Goal: Navigation & Orientation: Understand site structure

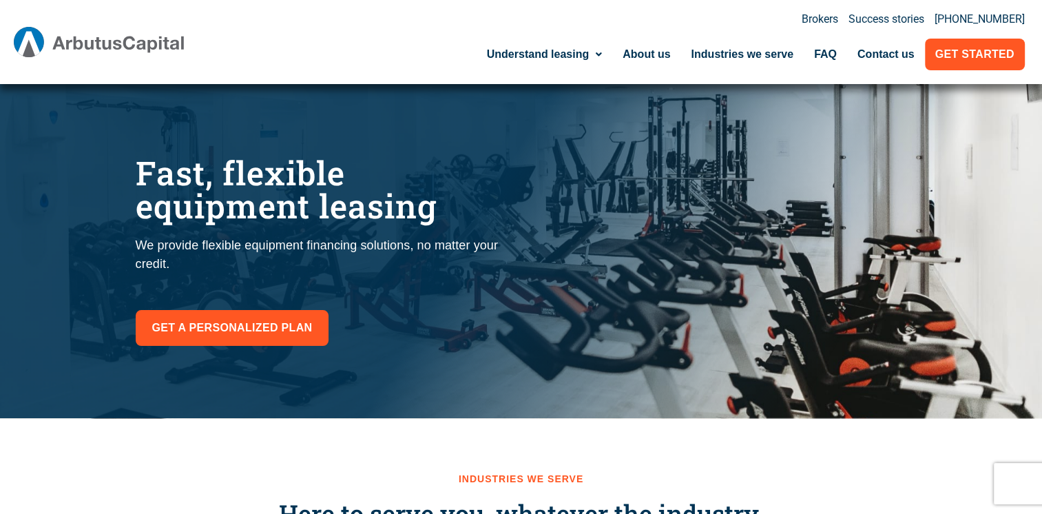
scroll to position [30, 0]
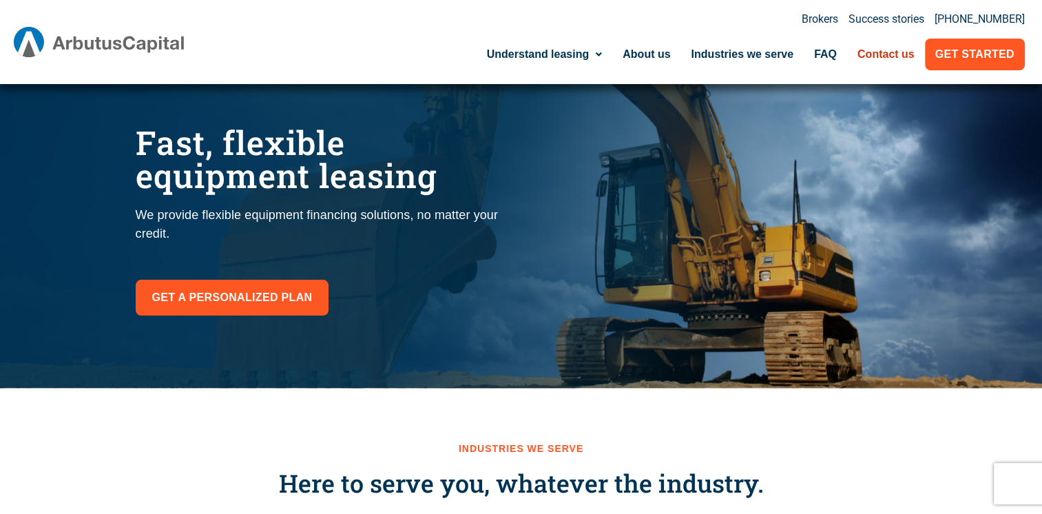
click at [899, 51] on link "Contact us" at bounding box center [886, 55] width 78 height 32
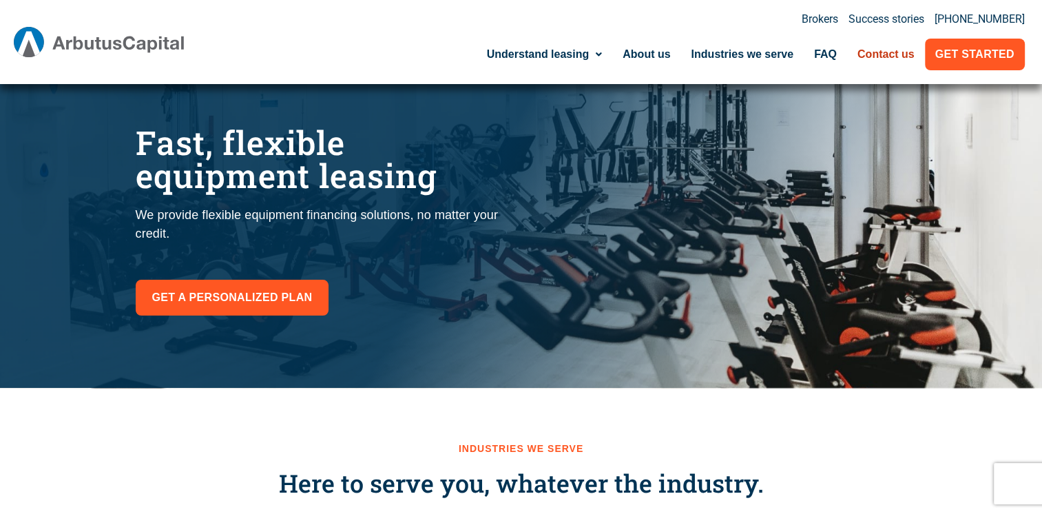
click at [895, 57] on link "Contact us" at bounding box center [886, 55] width 78 height 32
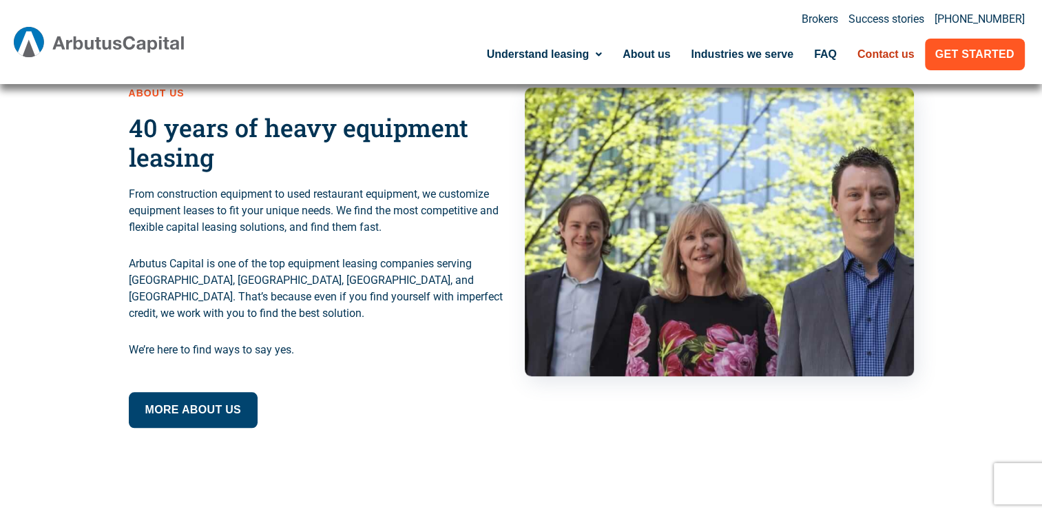
scroll to position [1118, 0]
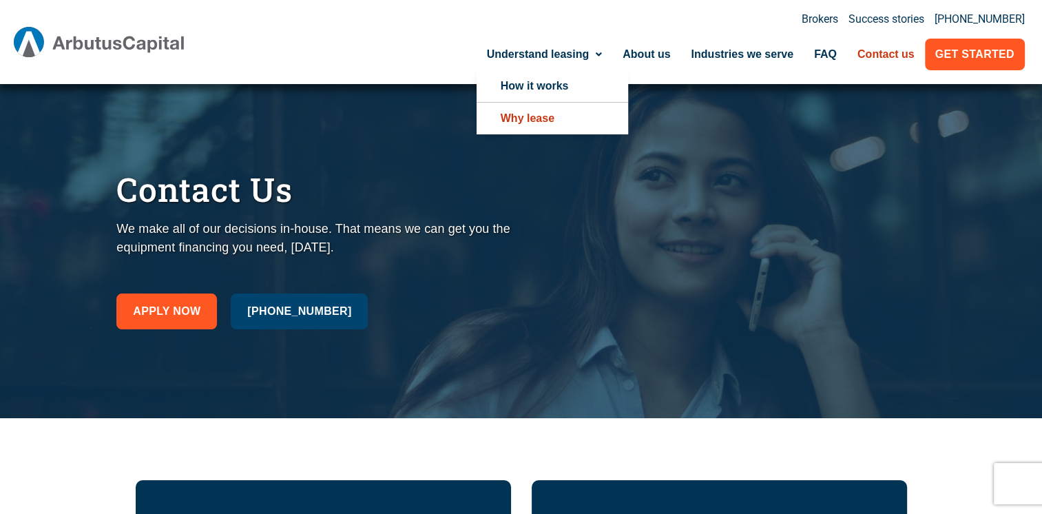
click at [527, 113] on link "Why lease" at bounding box center [551, 119] width 151 height 32
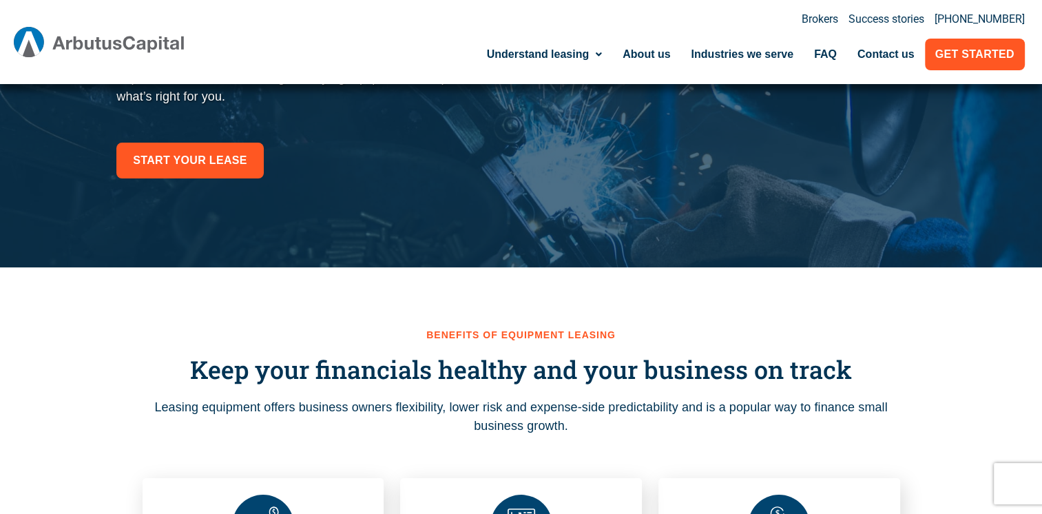
scroll to position [110, 0]
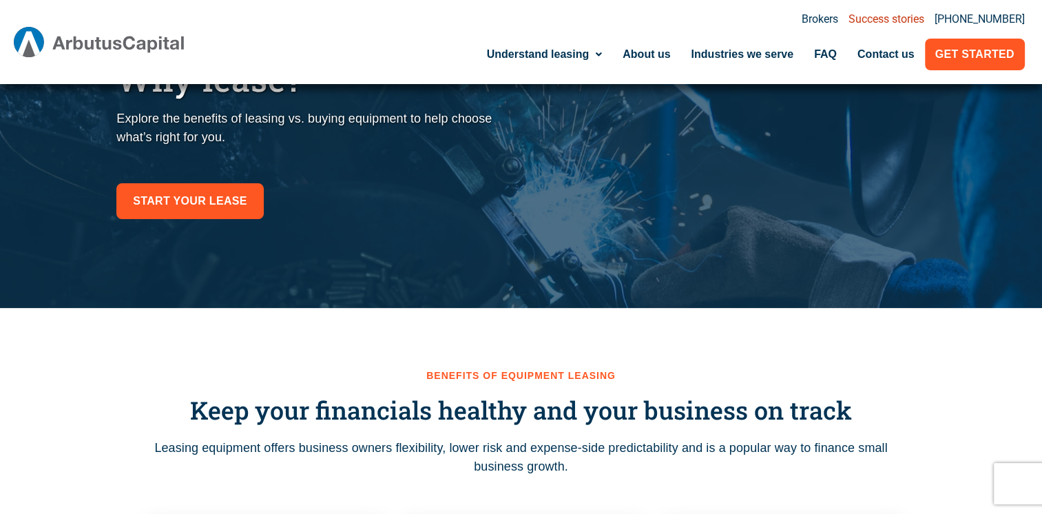
click at [912, 21] on link "Success stories" at bounding box center [886, 19] width 76 height 11
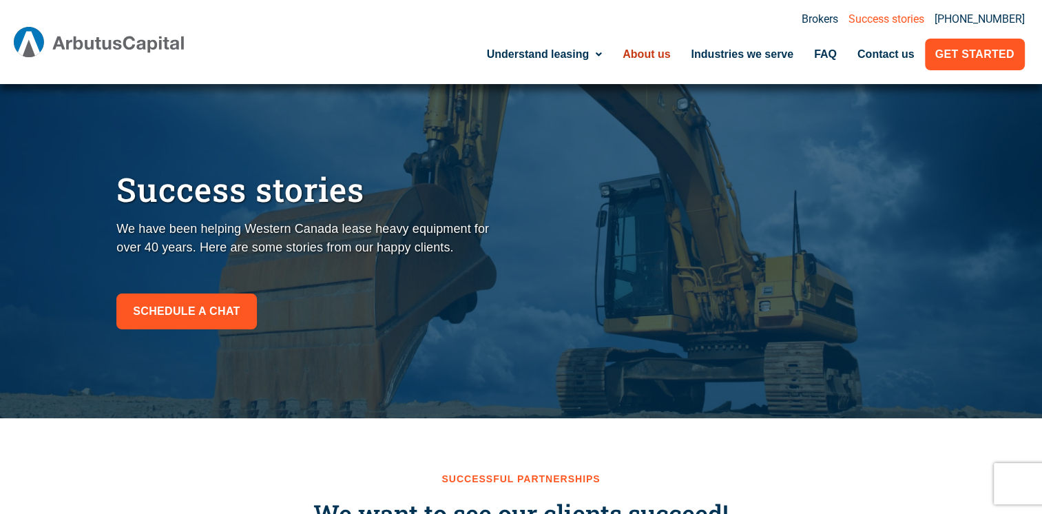
click at [667, 54] on link "About us" at bounding box center [646, 55] width 68 height 32
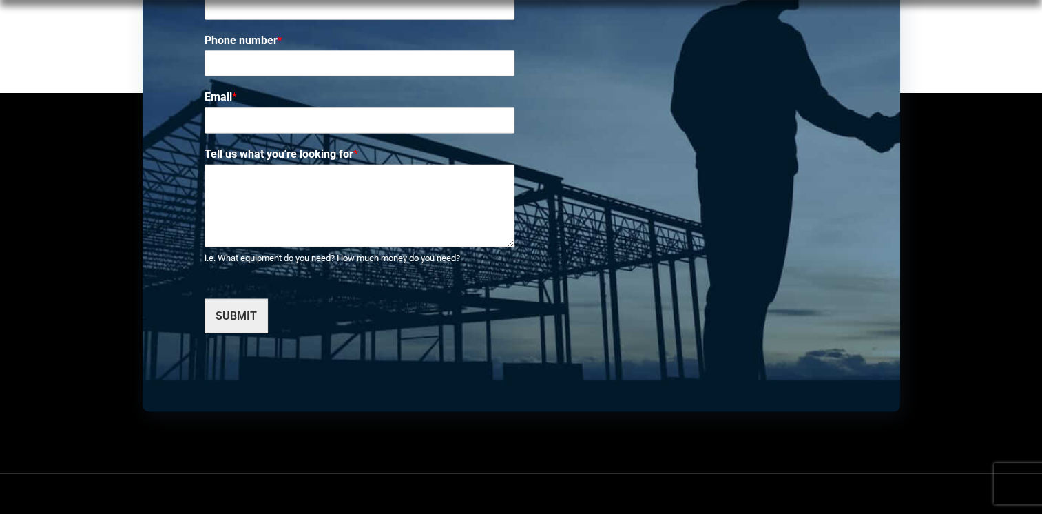
scroll to position [3651, 0]
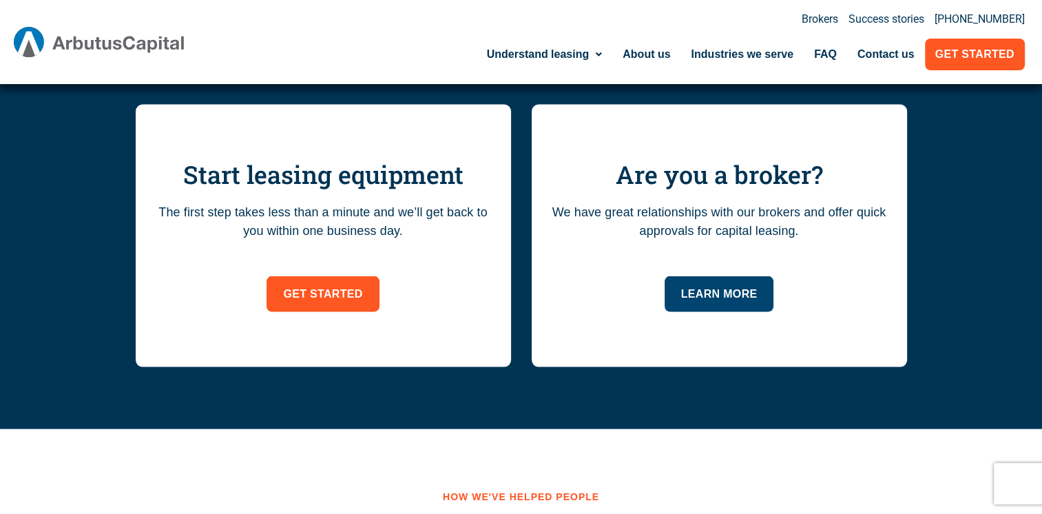
scroll to position [2783, 0]
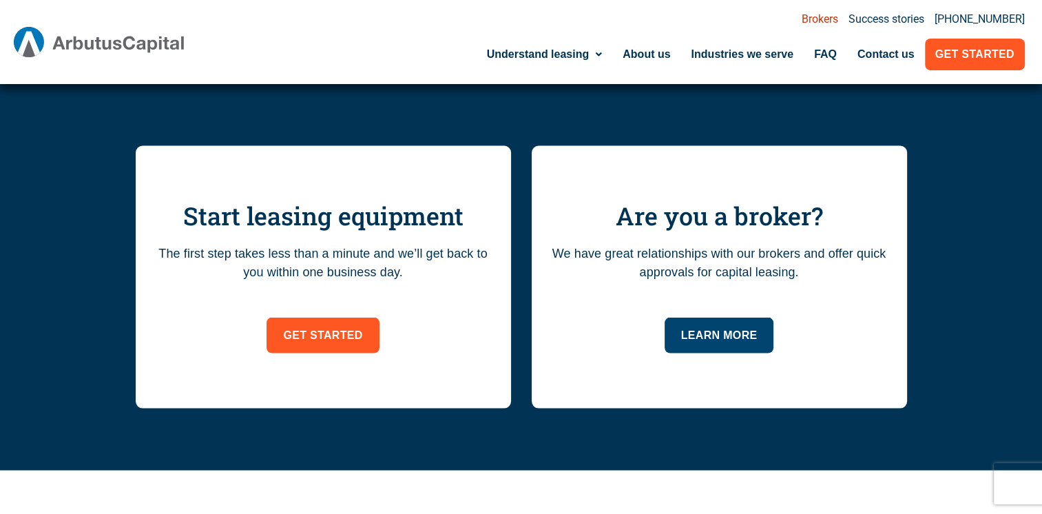
click at [821, 17] on link "Brokers" at bounding box center [819, 19] width 36 height 11
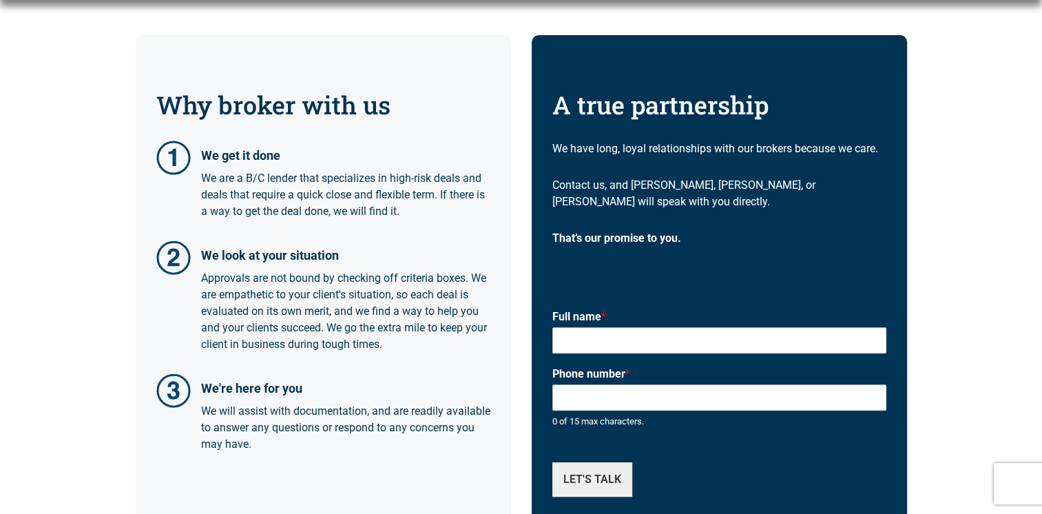
scroll to position [446, 0]
